Goal: Information Seeking & Learning: Learn about a topic

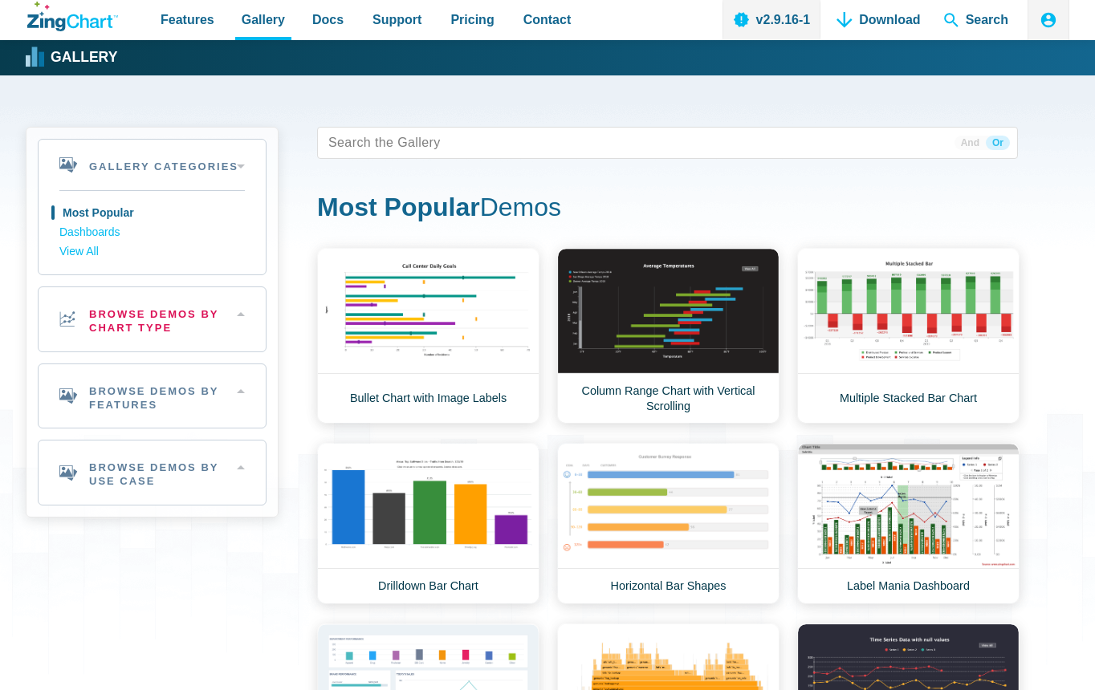
click at [123, 323] on h2 "Browse Demos By Chart Type" at bounding box center [152, 319] width 227 height 64
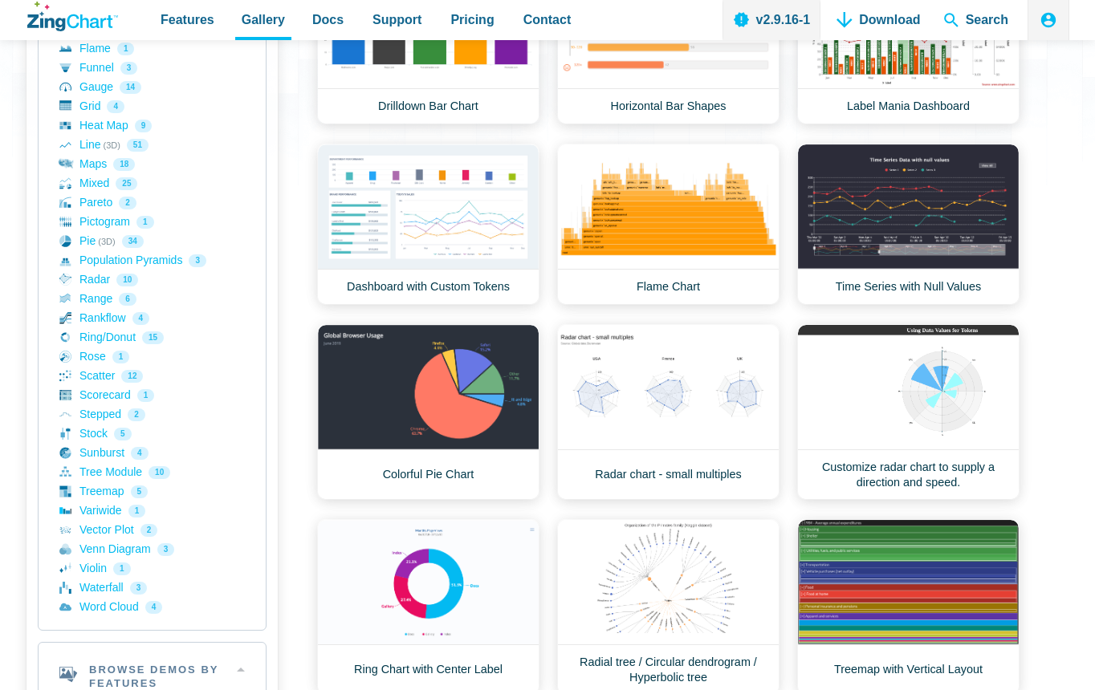
scroll to position [963, 0]
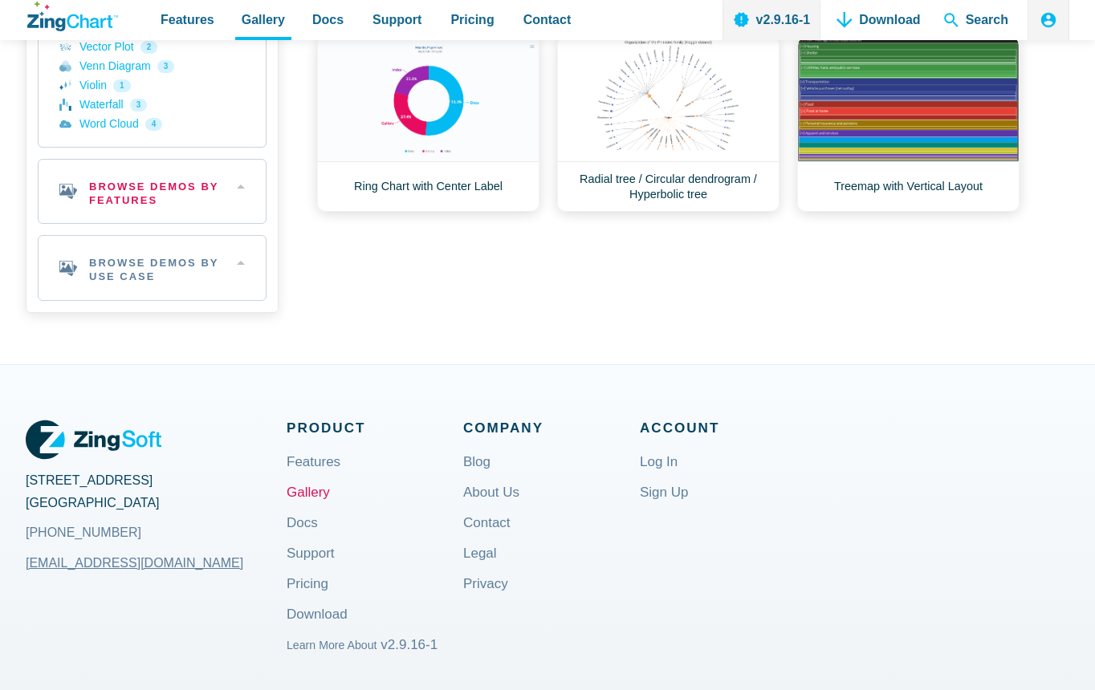
click at [136, 193] on h2 "Browse Demos By Features" at bounding box center [152, 192] width 227 height 64
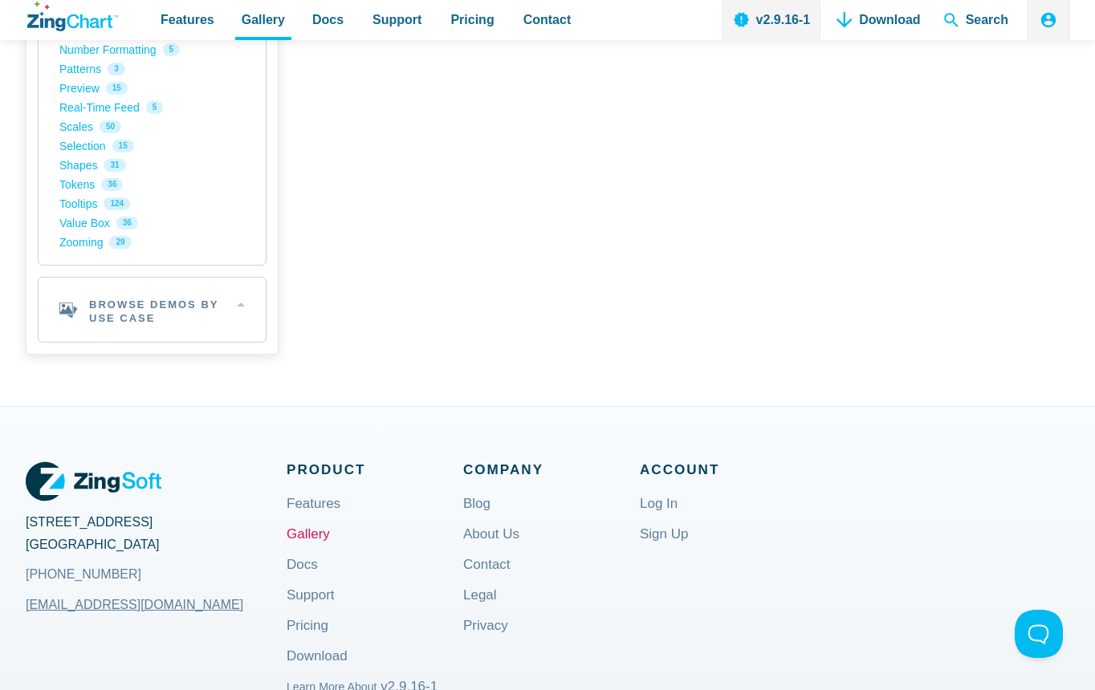
scroll to position [1131, 0]
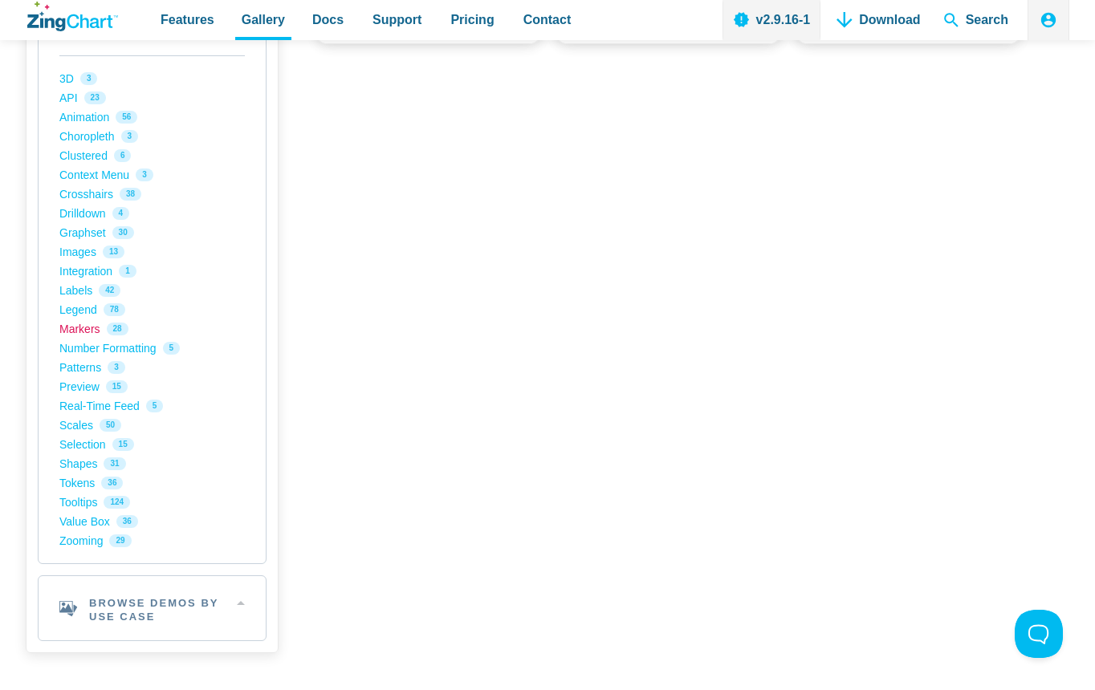
click at [84, 331] on link "Markers 28" at bounding box center [151, 328] width 185 height 19
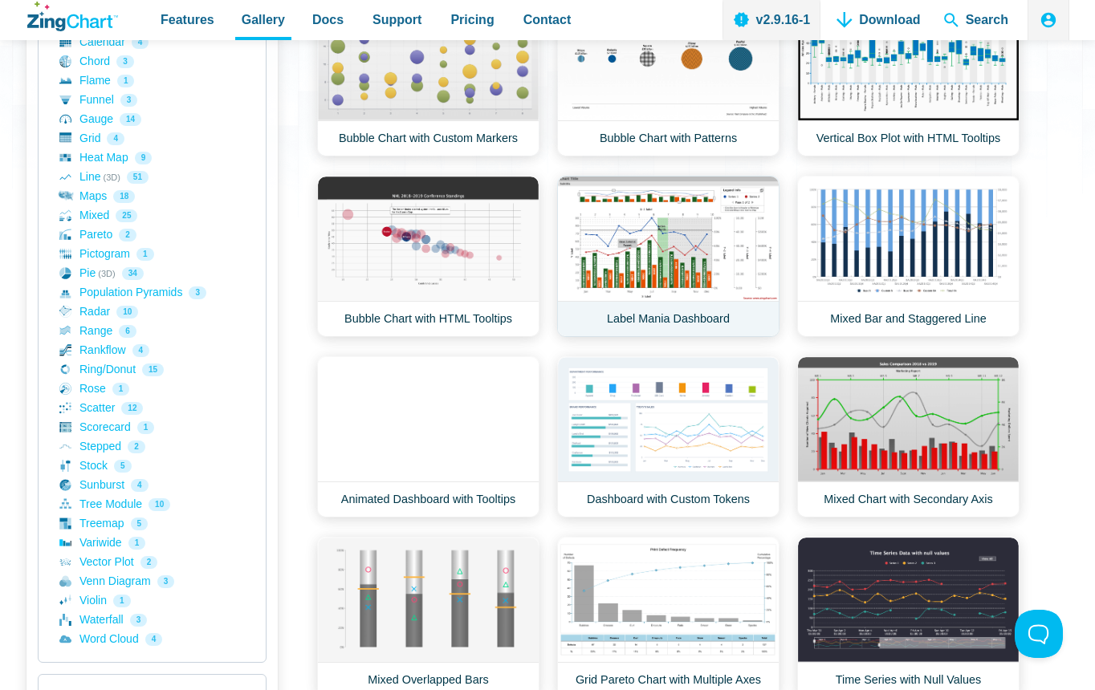
scroll to position [482, 0]
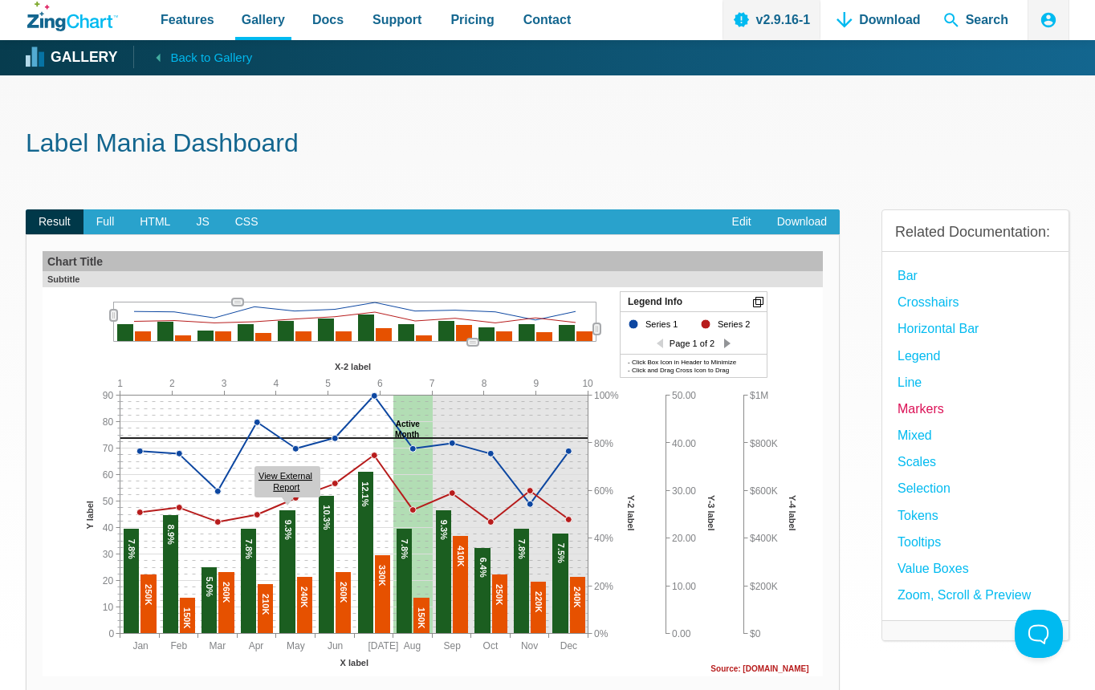
click at [929, 411] on link "Markers" at bounding box center [920, 409] width 47 height 22
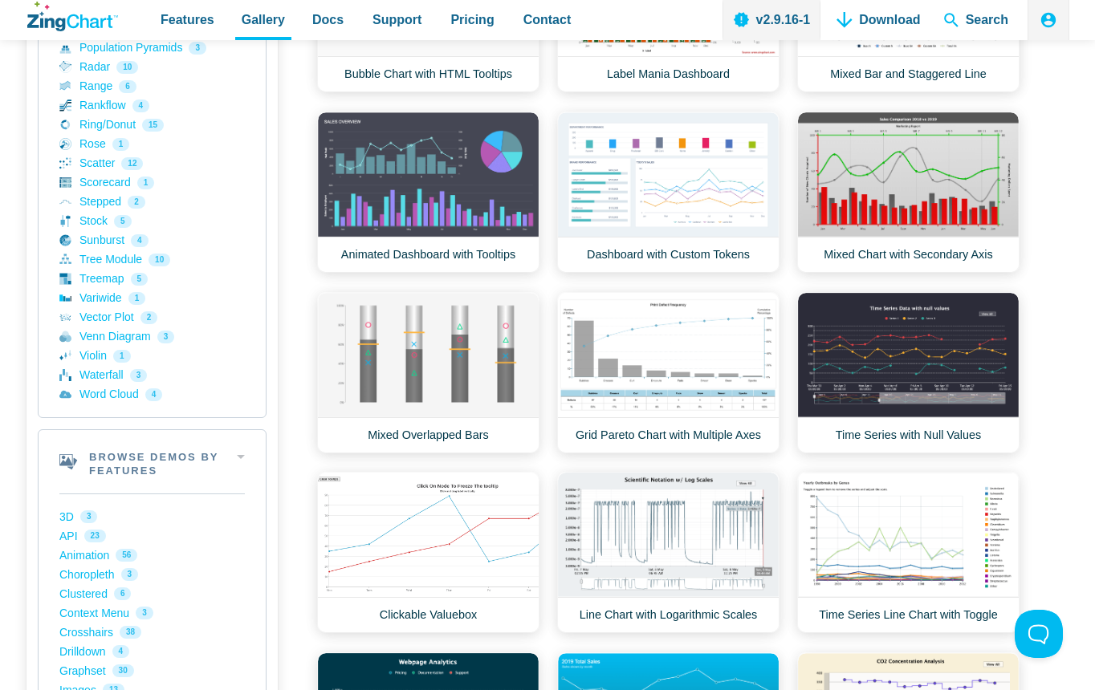
scroll to position [963, 0]
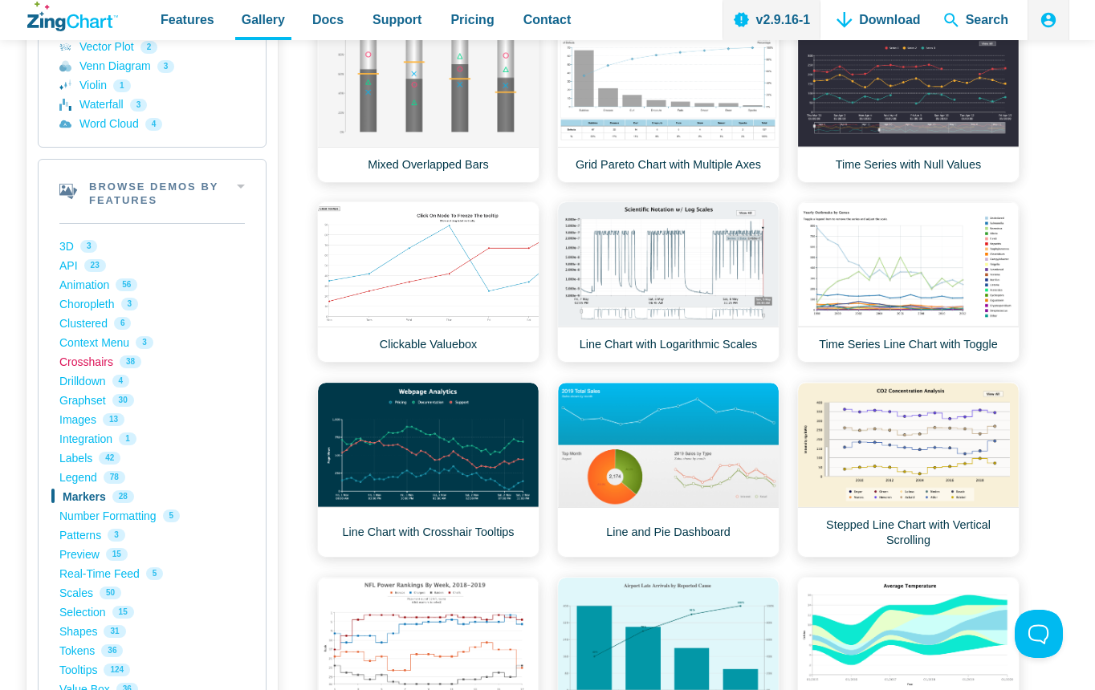
click at [75, 360] on link "Crosshairs 38" at bounding box center [151, 361] width 185 height 19
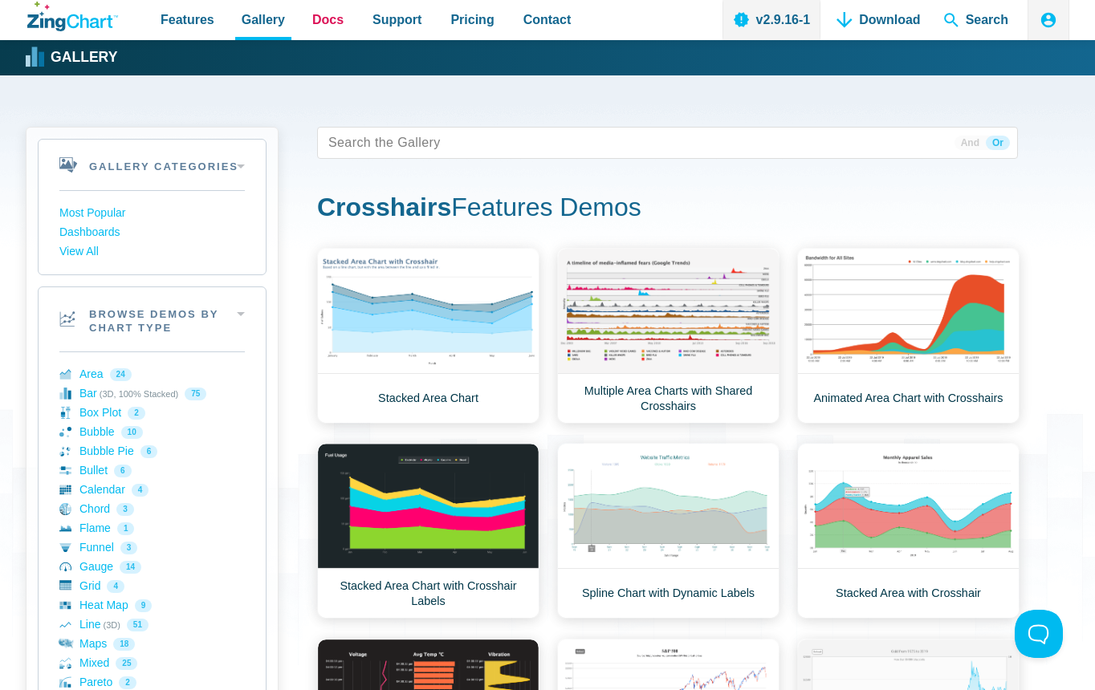
click at [312, 26] on span "Docs" at bounding box center [327, 20] width 31 height 22
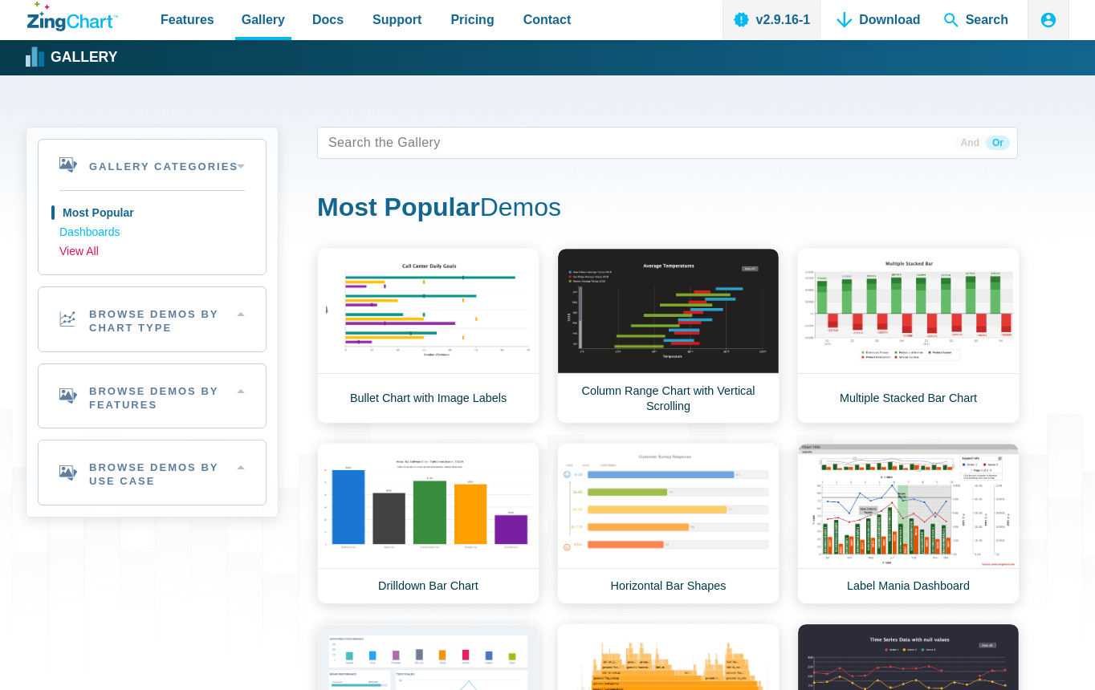
click at [105, 250] on link "View All" at bounding box center [151, 251] width 185 height 19
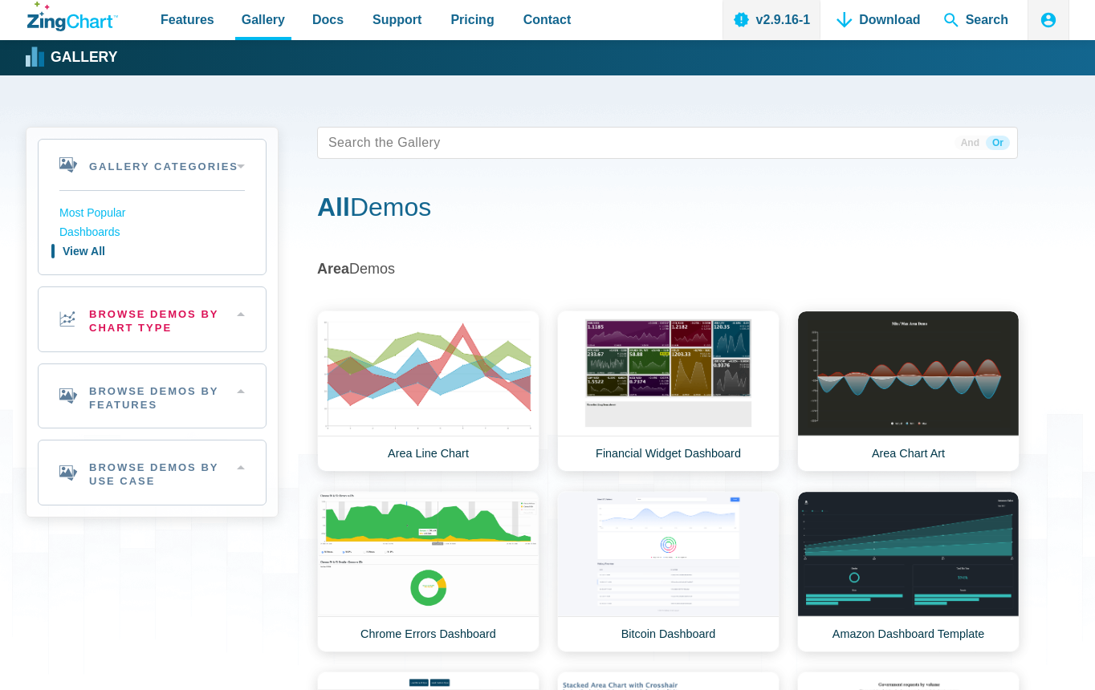
click at [127, 340] on h2 "Browse Demos By Chart Type" at bounding box center [152, 319] width 227 height 64
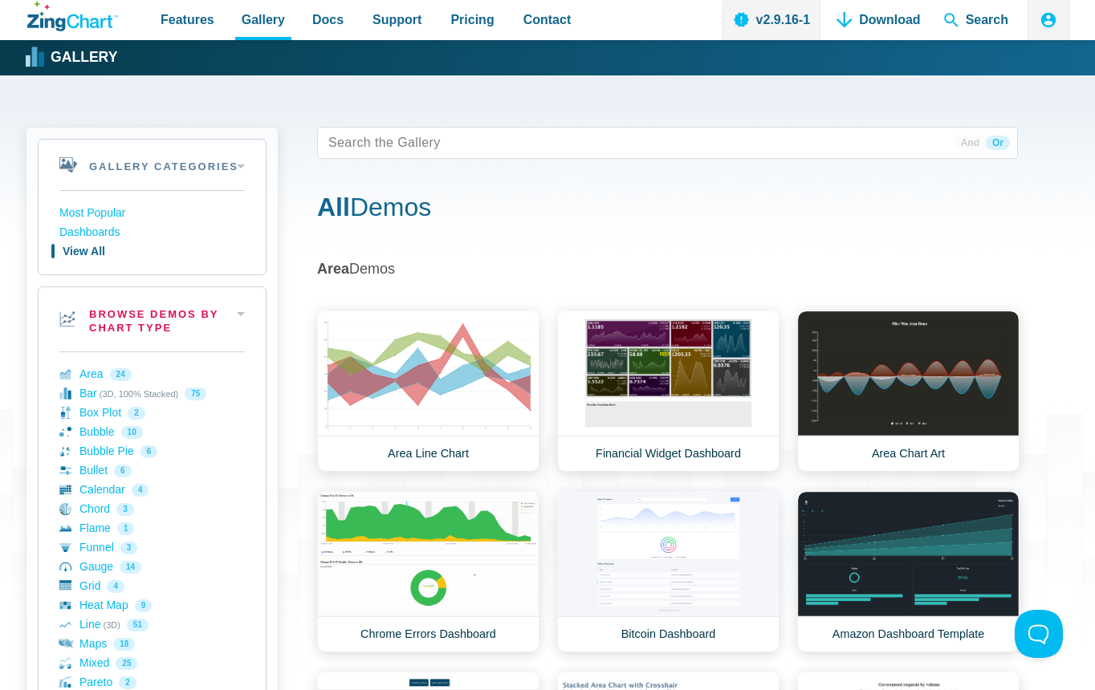
click at [133, 335] on h2 "Browse Demos By Chart Type" at bounding box center [152, 319] width 227 height 64
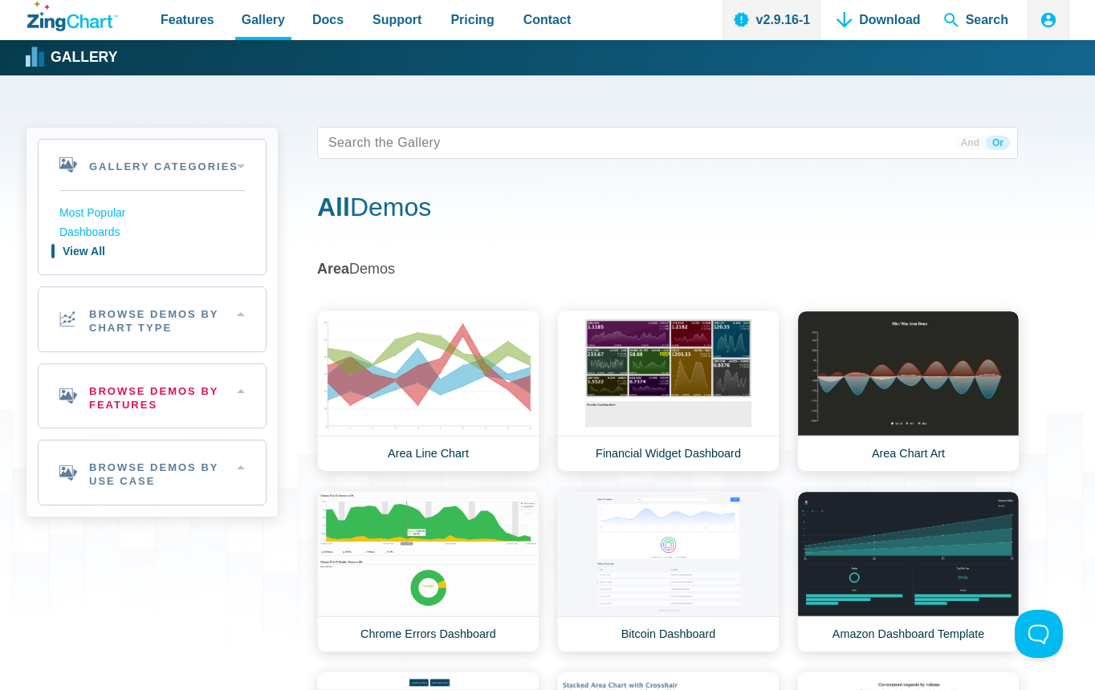
click at [128, 411] on h2 "Browse Demos By Features" at bounding box center [152, 396] width 227 height 64
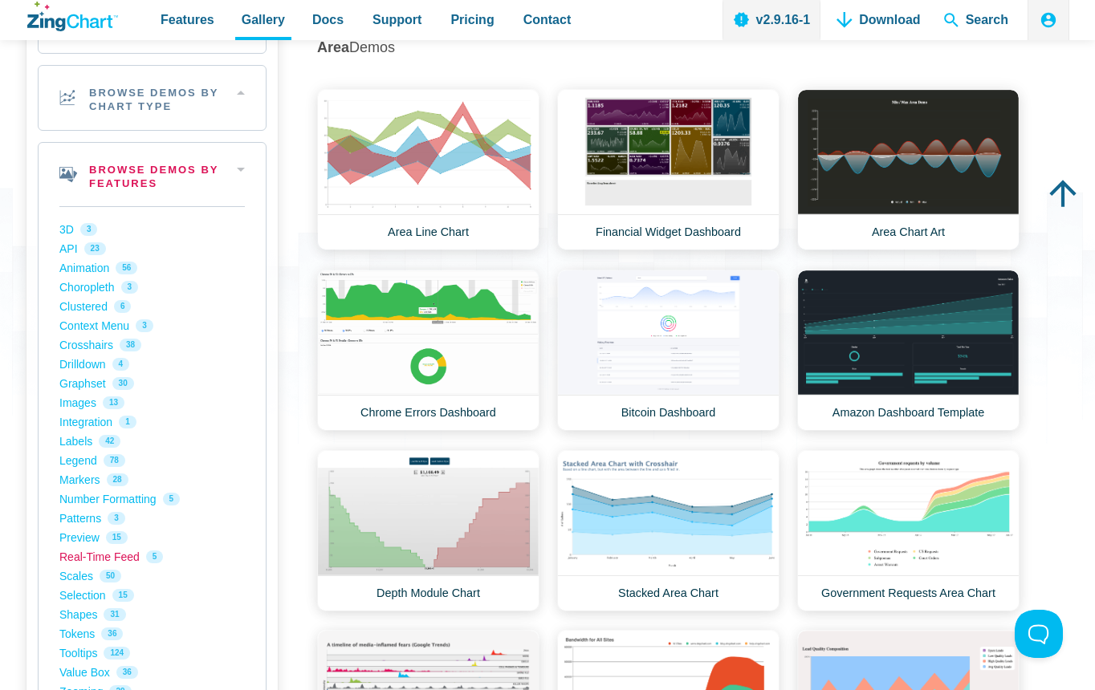
scroll to position [321, 0]
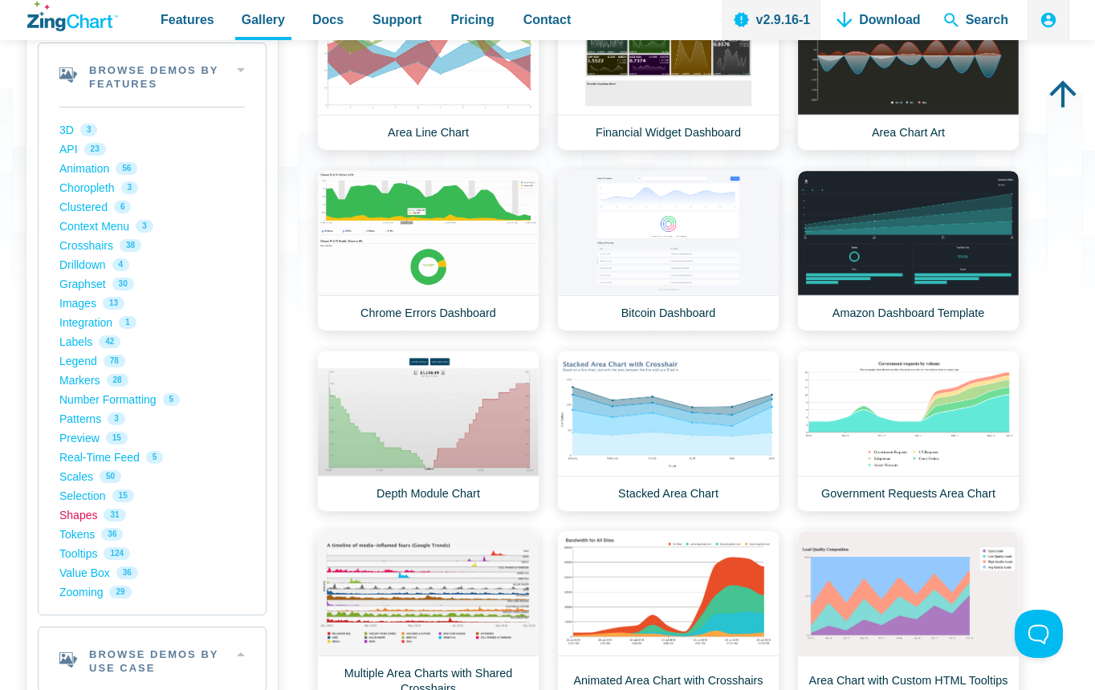
click at [89, 522] on link "Shapes 31" at bounding box center [151, 515] width 185 height 19
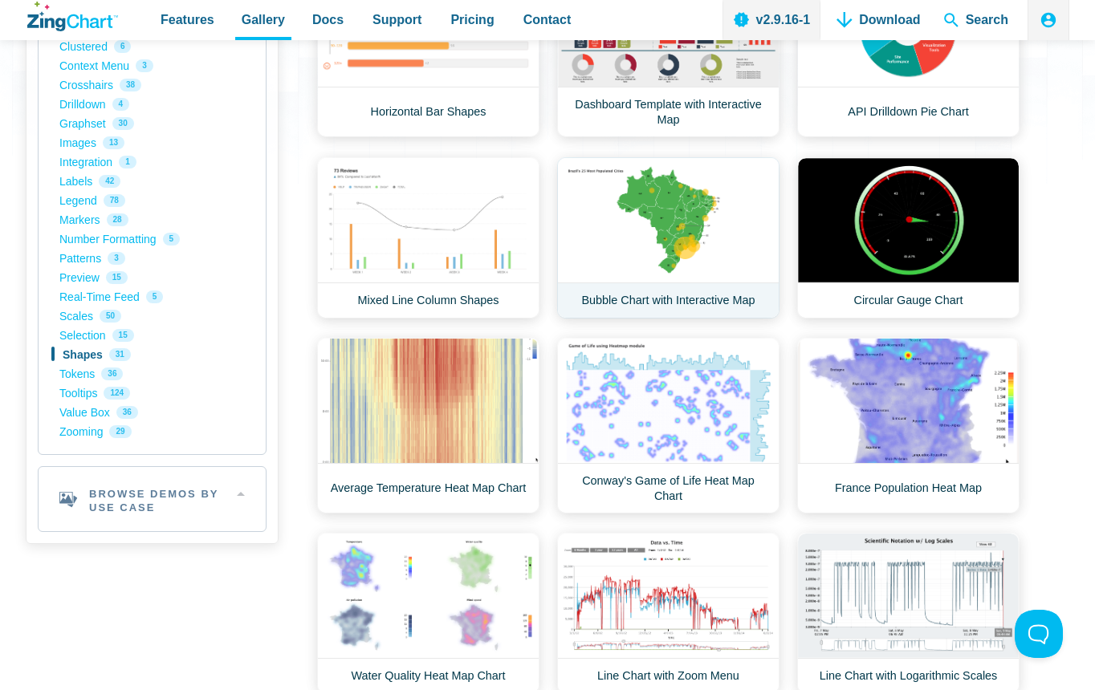
scroll to position [321, 0]
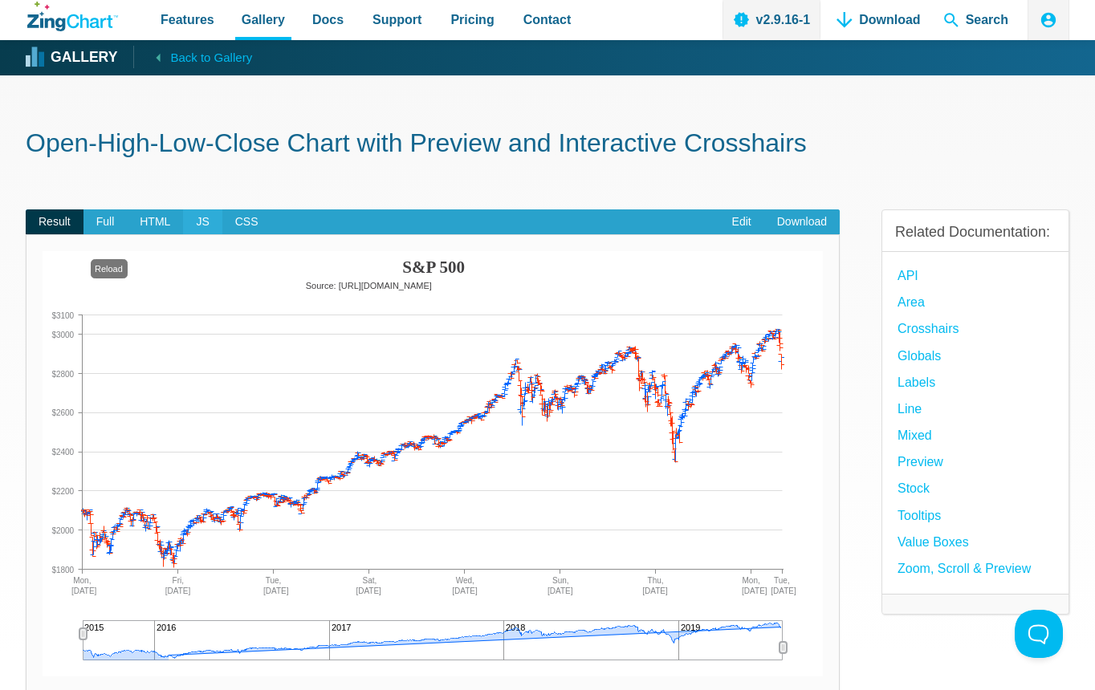
click at [193, 218] on span "JS" at bounding box center [202, 222] width 39 height 26
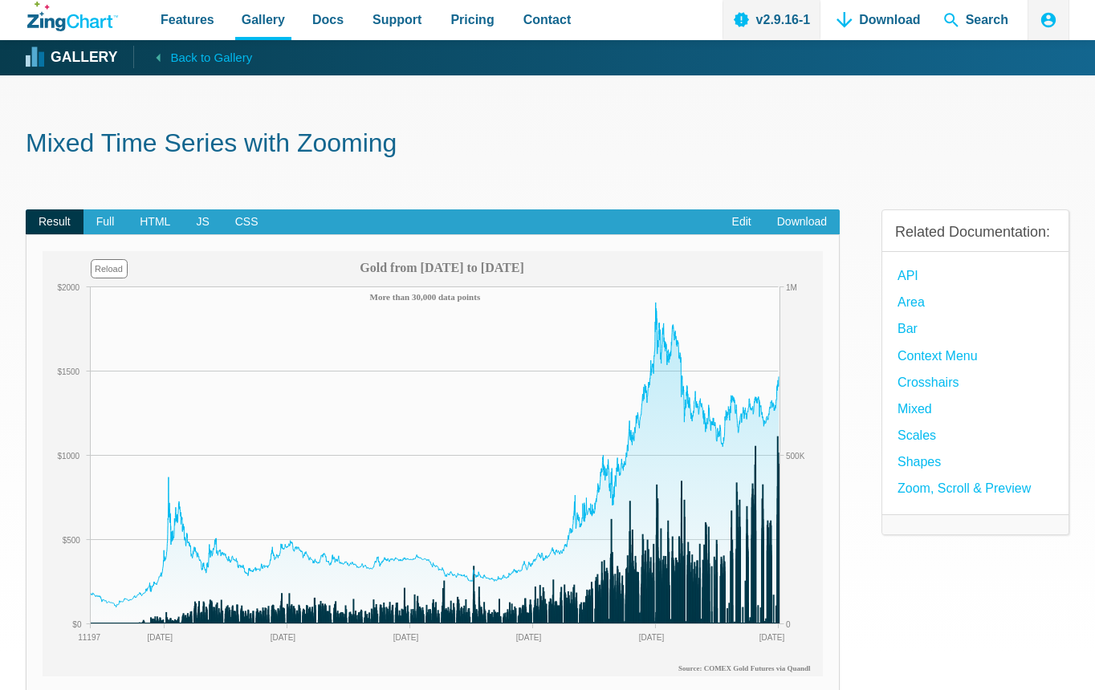
click at [43, 677] on area "Gold from 1975 to 2019" at bounding box center [43, 677] width 0 height 0
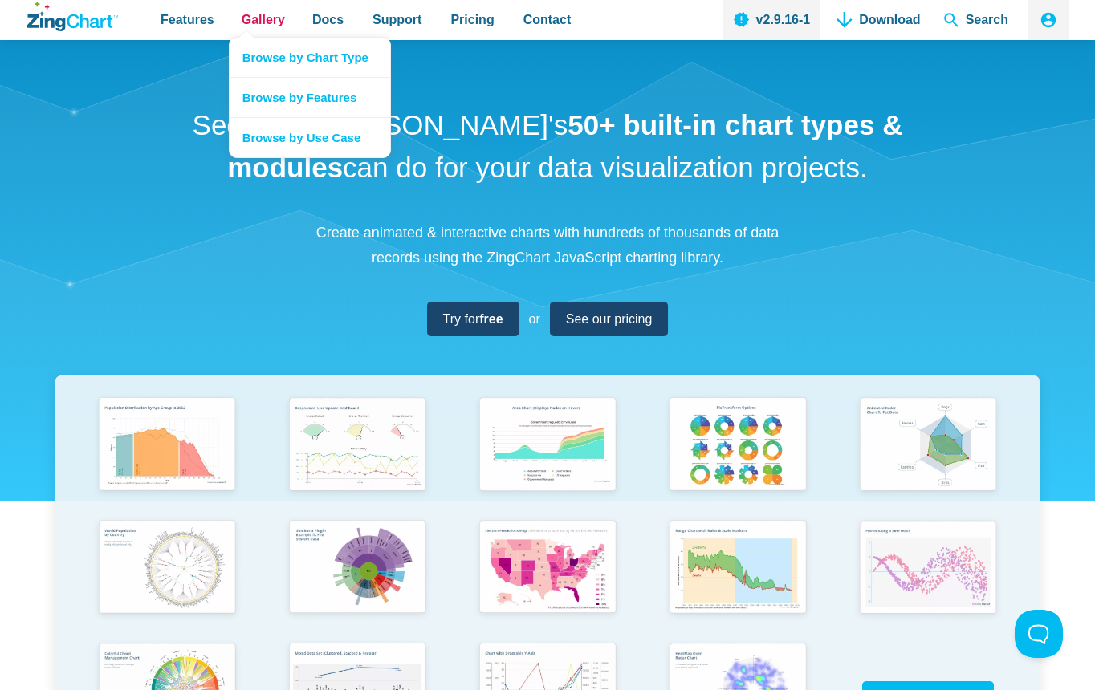
click at [242, 18] on span "Gallery" at bounding box center [263, 20] width 43 height 22
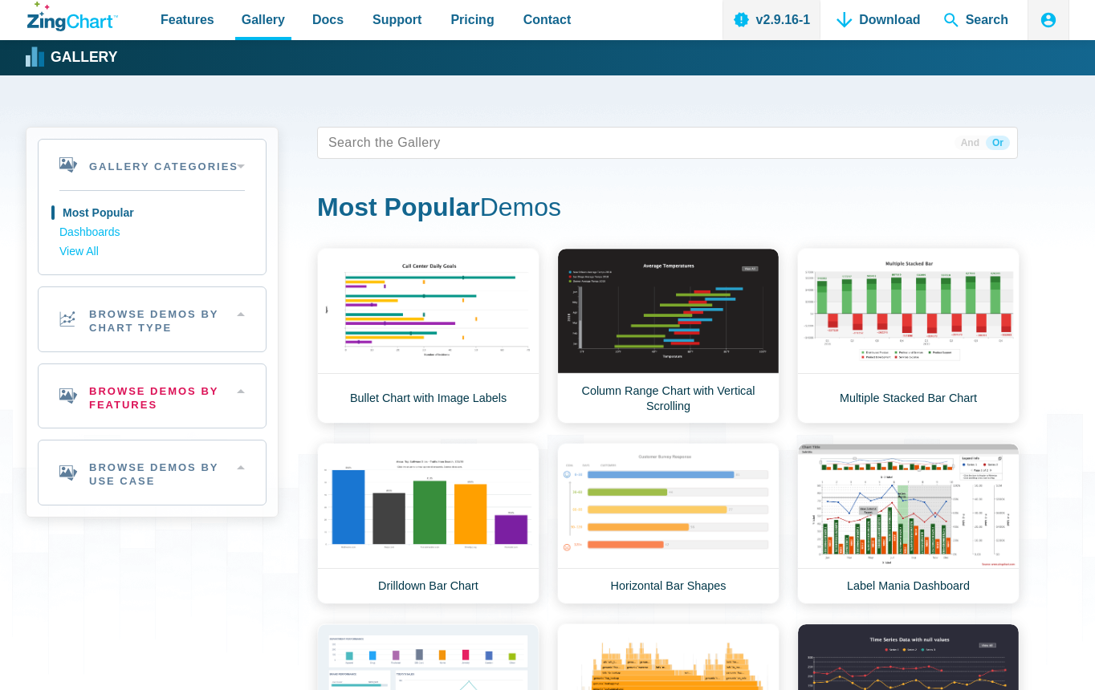
click at [154, 405] on h2 "Browse Demos By Features" at bounding box center [152, 396] width 227 height 64
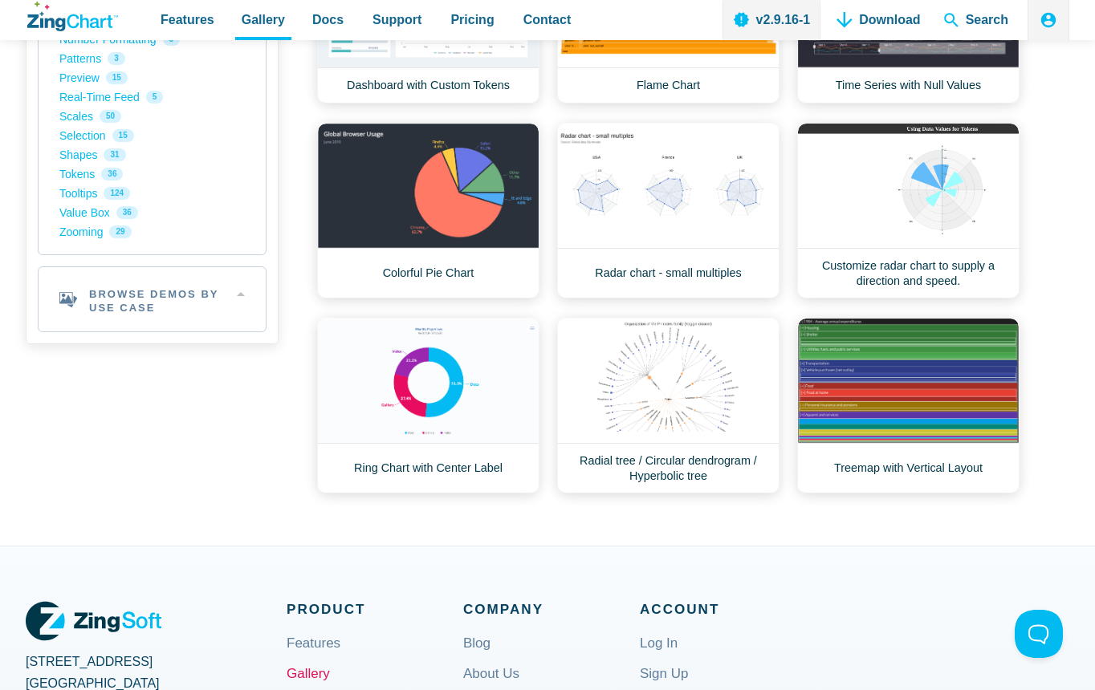
scroll to position [642, 0]
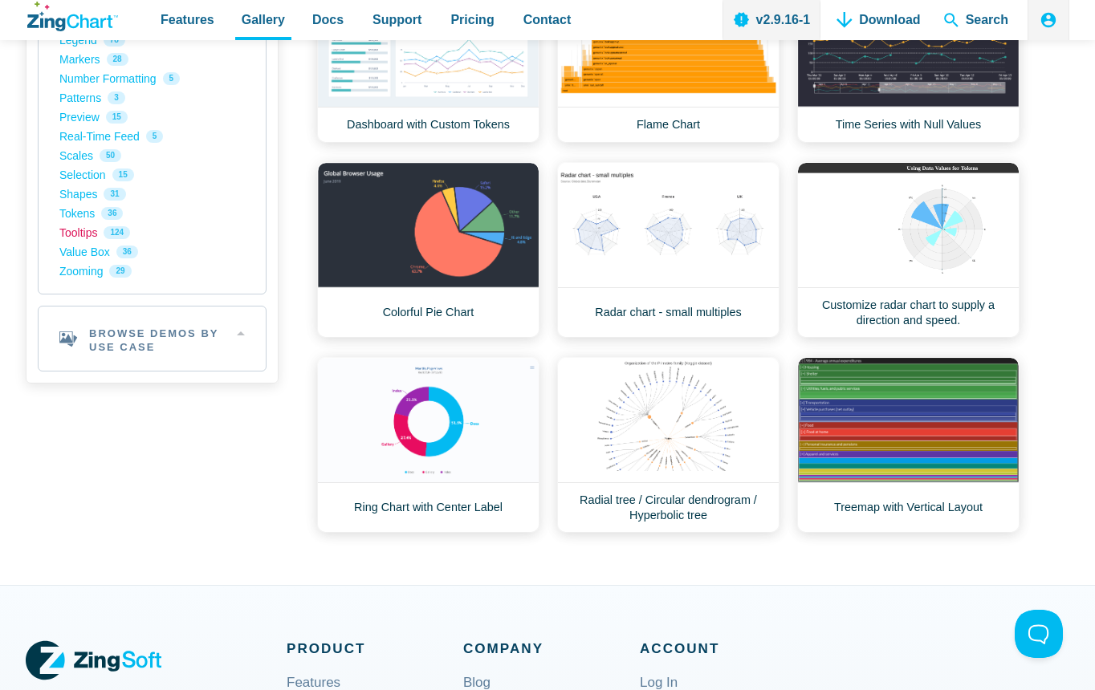
click at [83, 238] on link "Tooltips 124" at bounding box center [151, 232] width 185 height 19
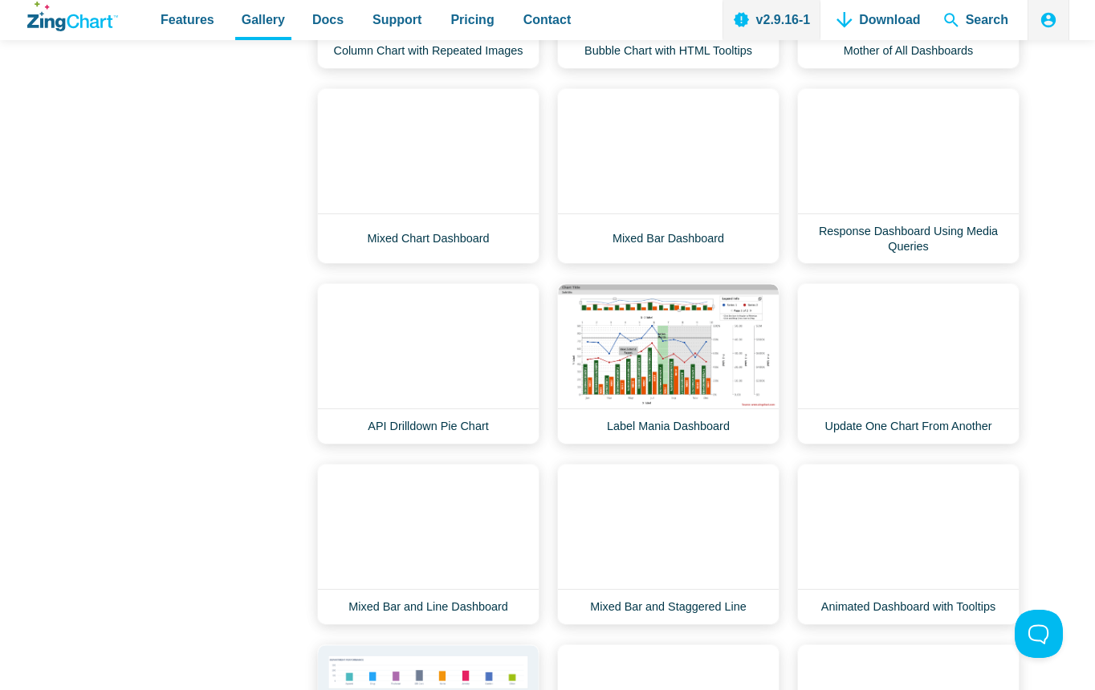
scroll to position [2889, 0]
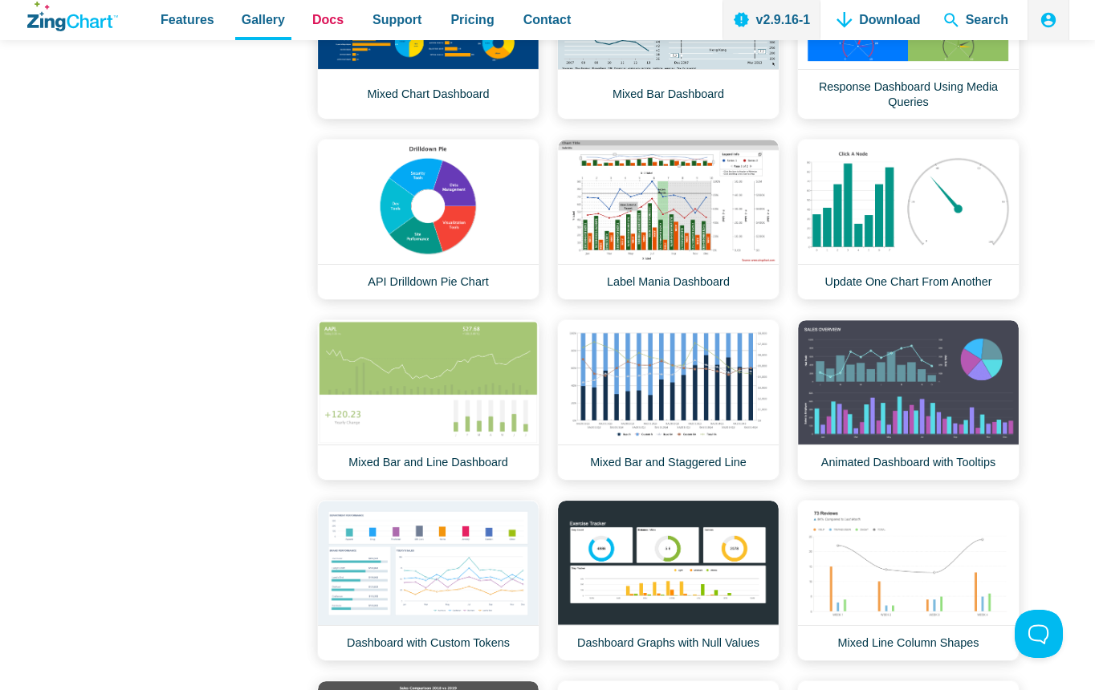
click at [317, 15] on span "Docs" at bounding box center [327, 20] width 31 height 22
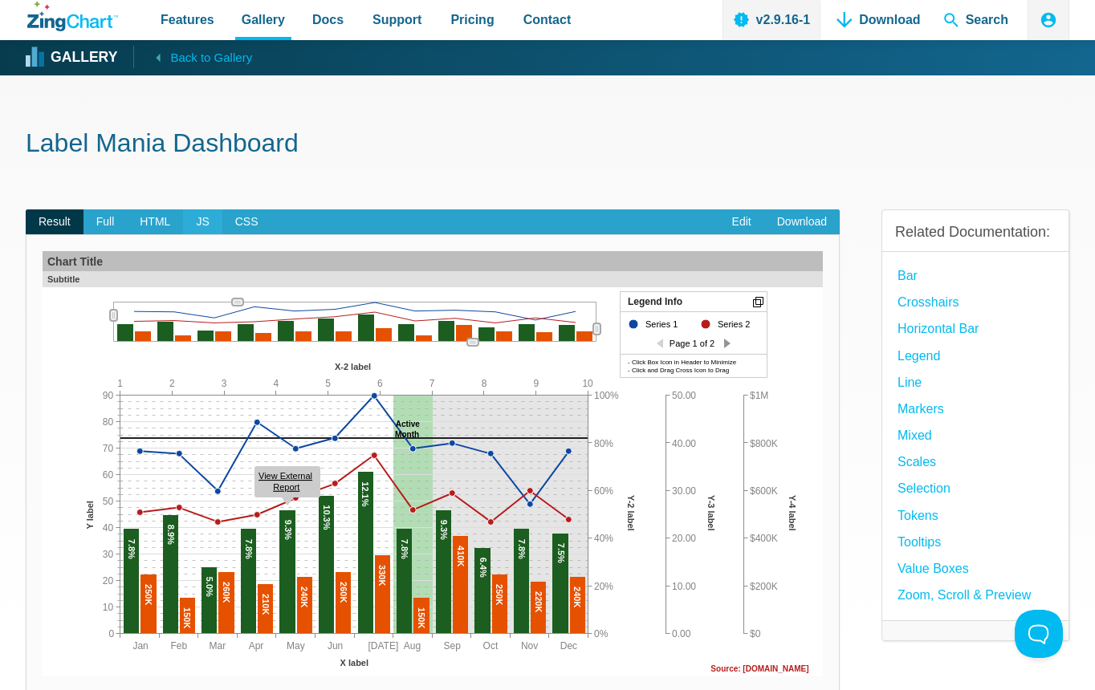
click at [203, 222] on span "JS" at bounding box center [202, 222] width 39 height 26
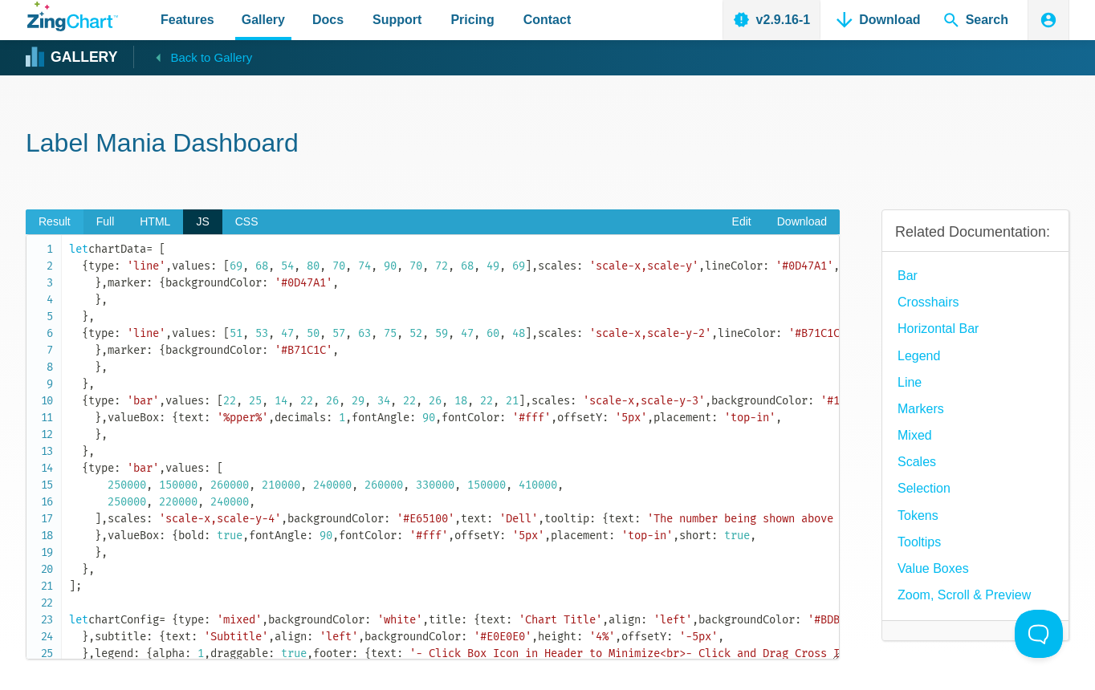
click at [47, 218] on span "Result" at bounding box center [55, 222] width 58 height 26
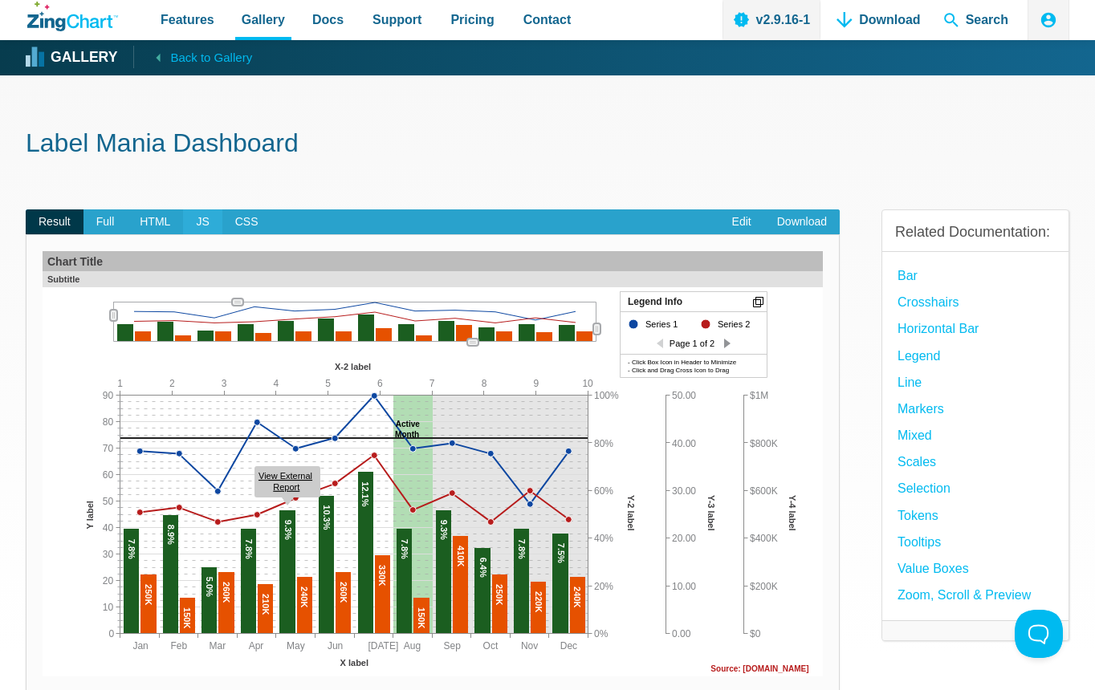
click at [205, 222] on span "JS" at bounding box center [202, 222] width 39 height 26
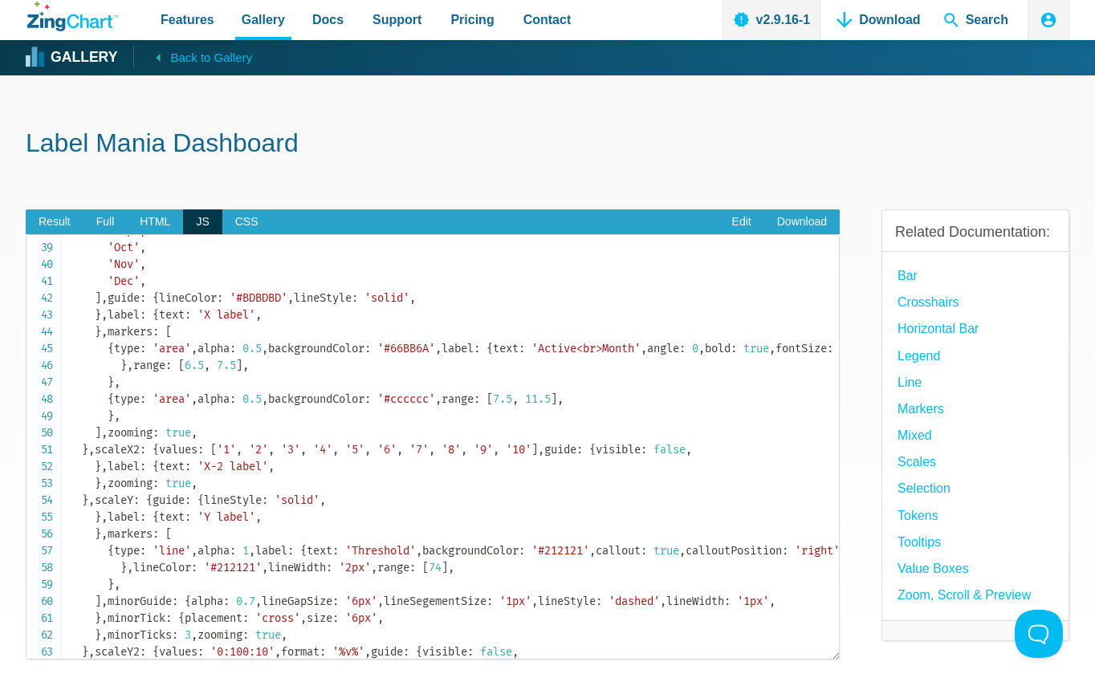
scroll to position [963, 0]
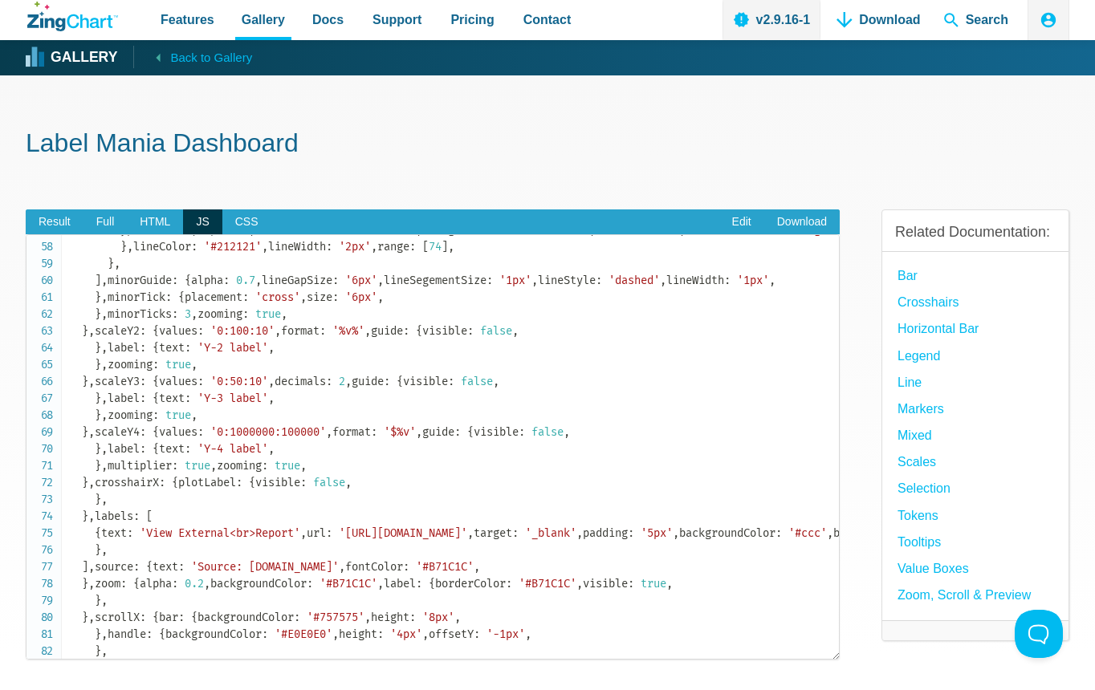
click at [616, 676] on div "Result Full HTML JS CSS Edit Download Powered by ZingChart Chart Title Subtitle…" at bounding box center [433, 448] width 814 height 528
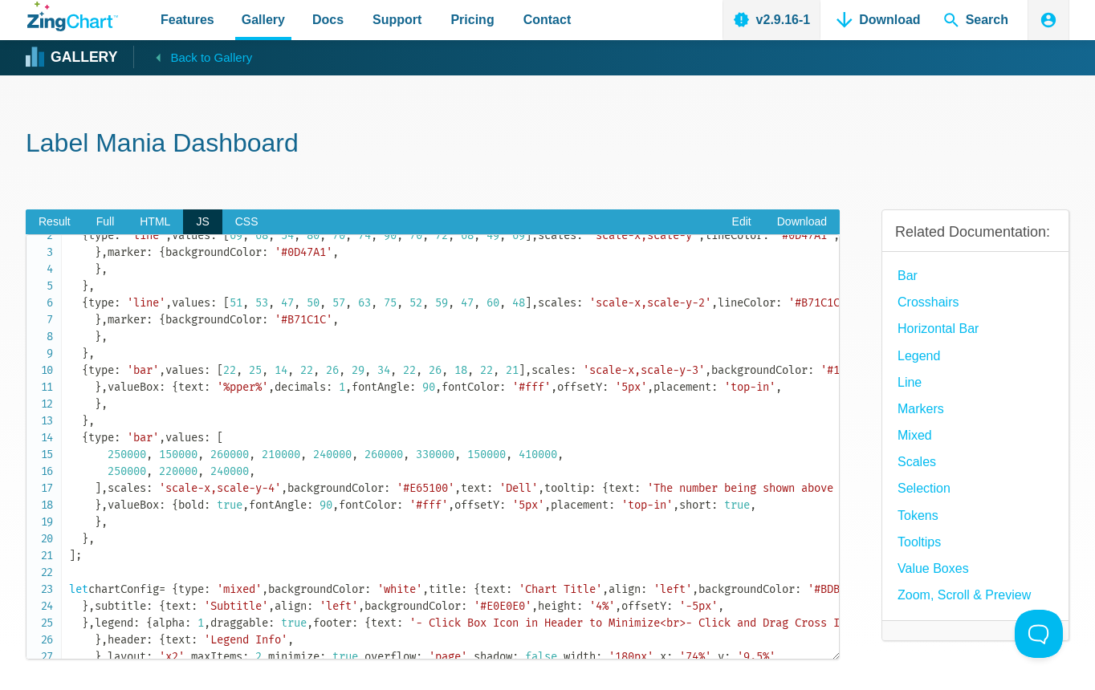
scroll to position [0, 0]
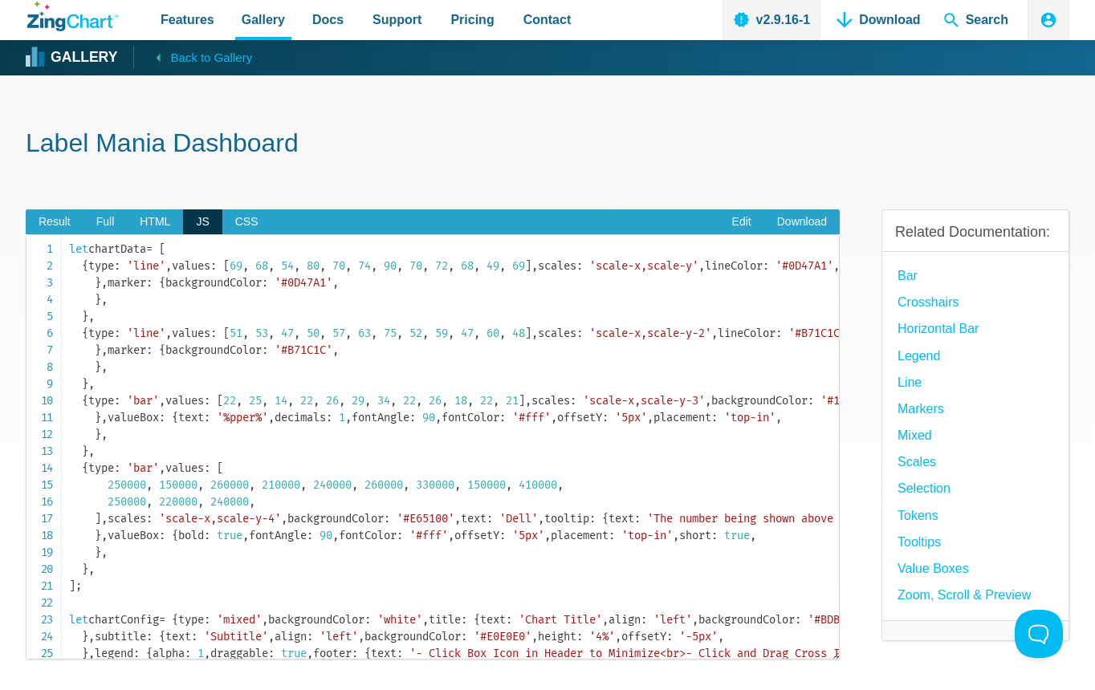
click at [145, 153] on h1 "Label Mania Dashboard" at bounding box center [547, 145] width 1043 height 36
